Goal: Task Accomplishment & Management: Manage account settings

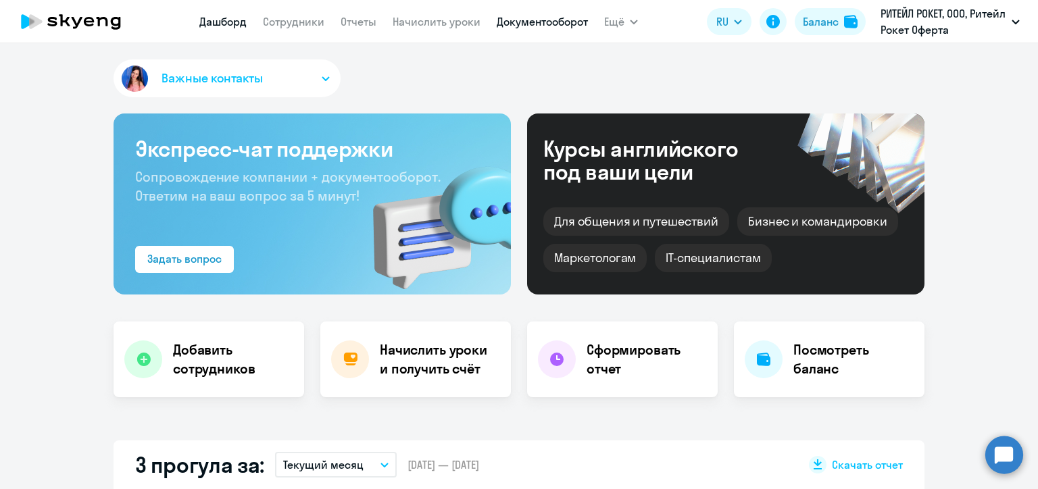
click at [533, 22] on link "Документооборот" at bounding box center [542, 22] width 91 height 14
select select "30"
click at [434, 26] on link "Начислить уроки" at bounding box center [437, 22] width 88 height 14
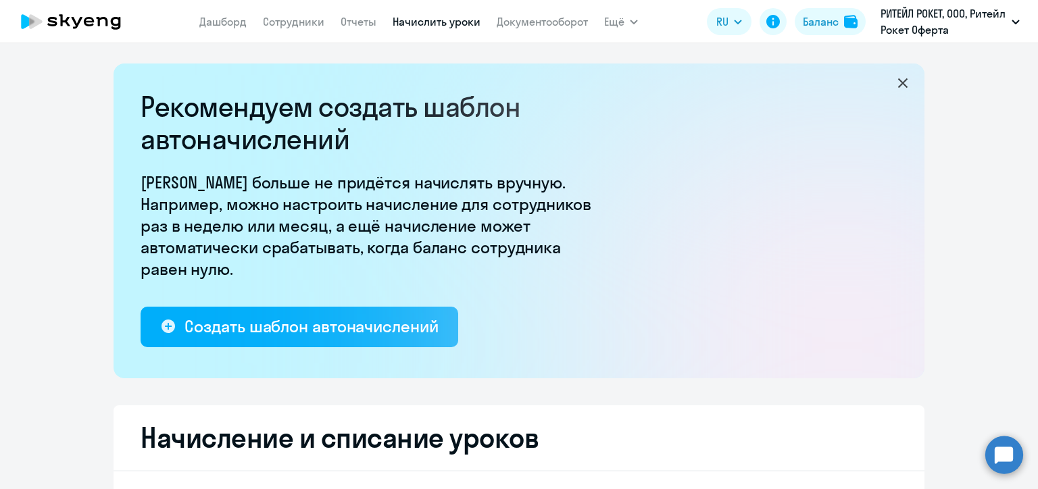
select select "10"
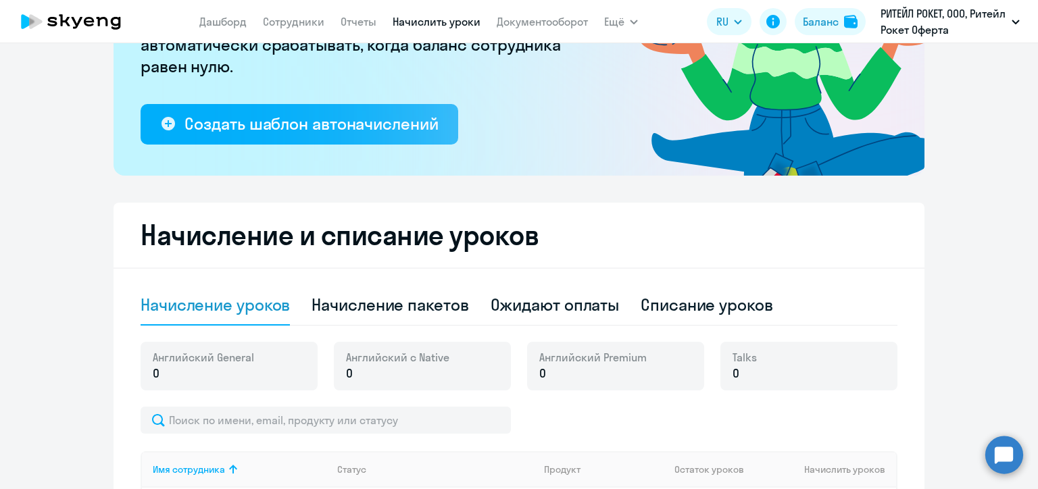
scroll to position [270, 0]
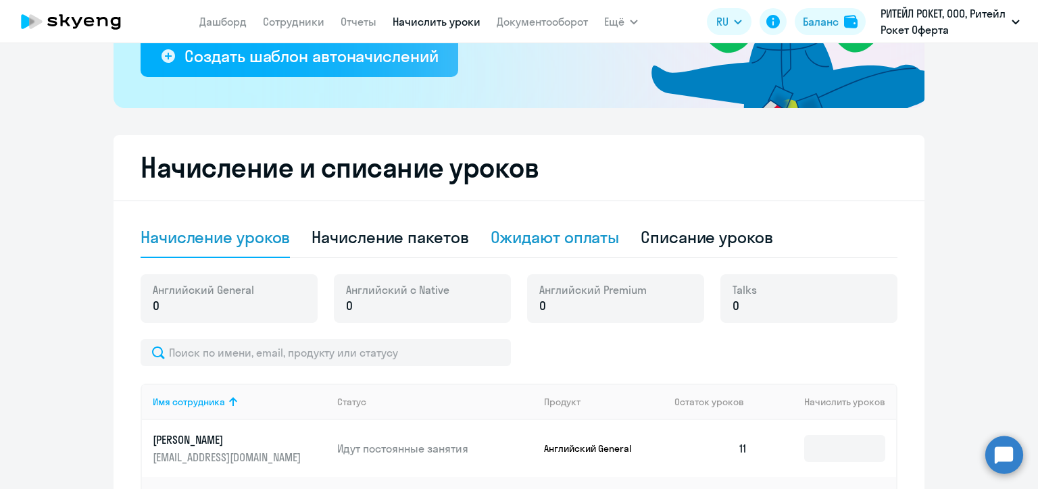
click at [542, 234] on div "Ожидают оплаты" at bounding box center [555, 237] width 129 height 22
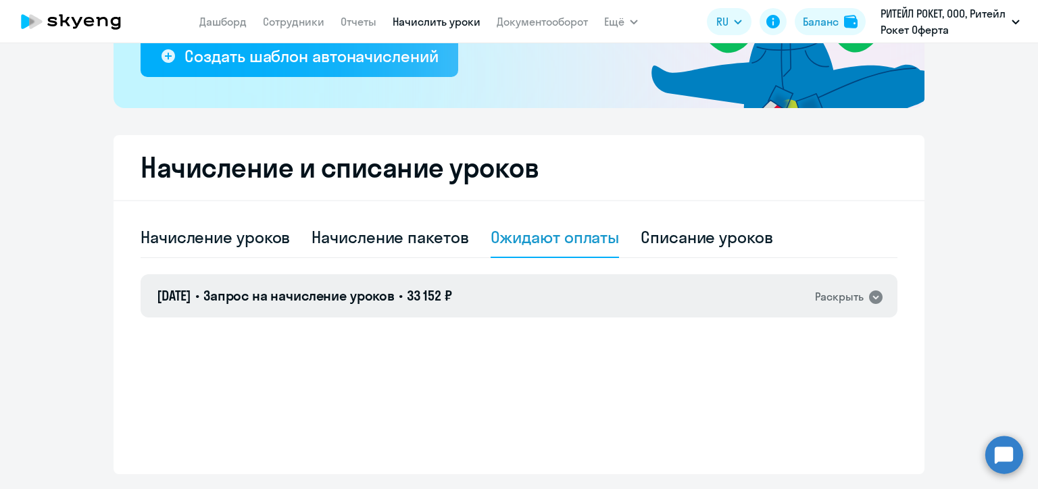
click at [859, 293] on div "Раскрыть" at bounding box center [849, 297] width 69 height 18
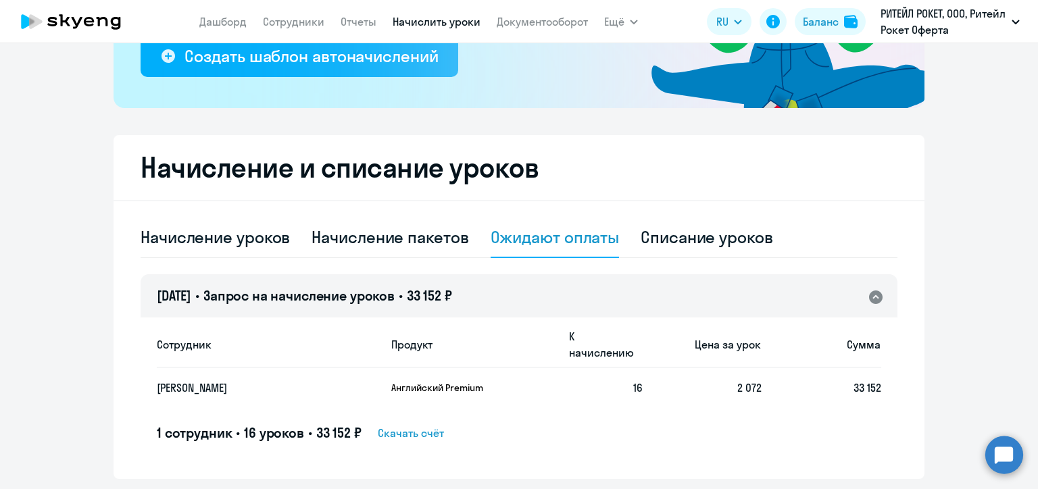
scroll to position [310, 0]
